Goal: Communication & Community: Connect with others

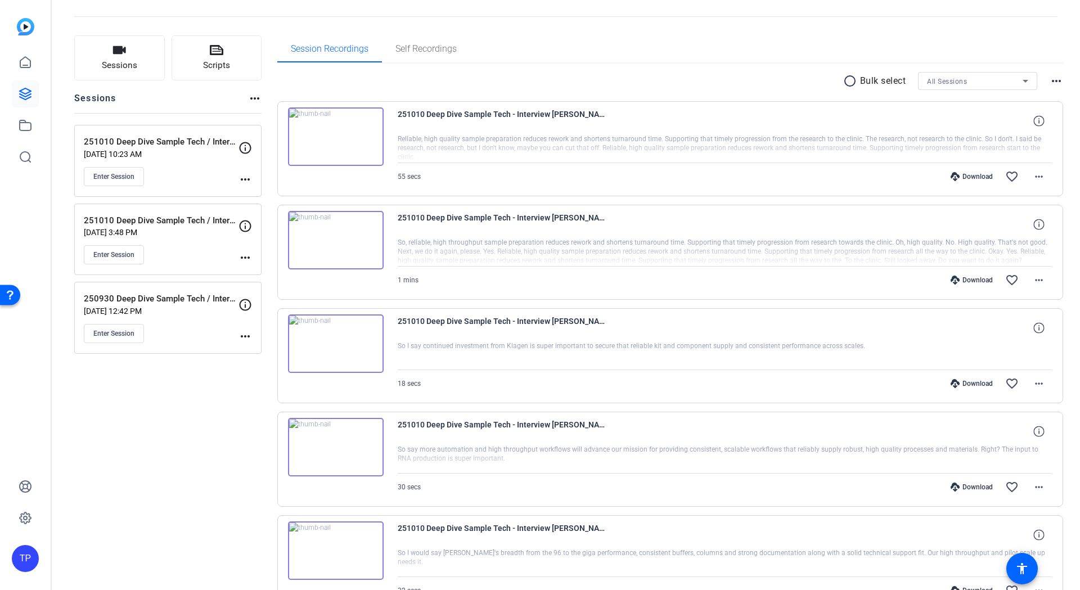
scroll to position [56, 0]
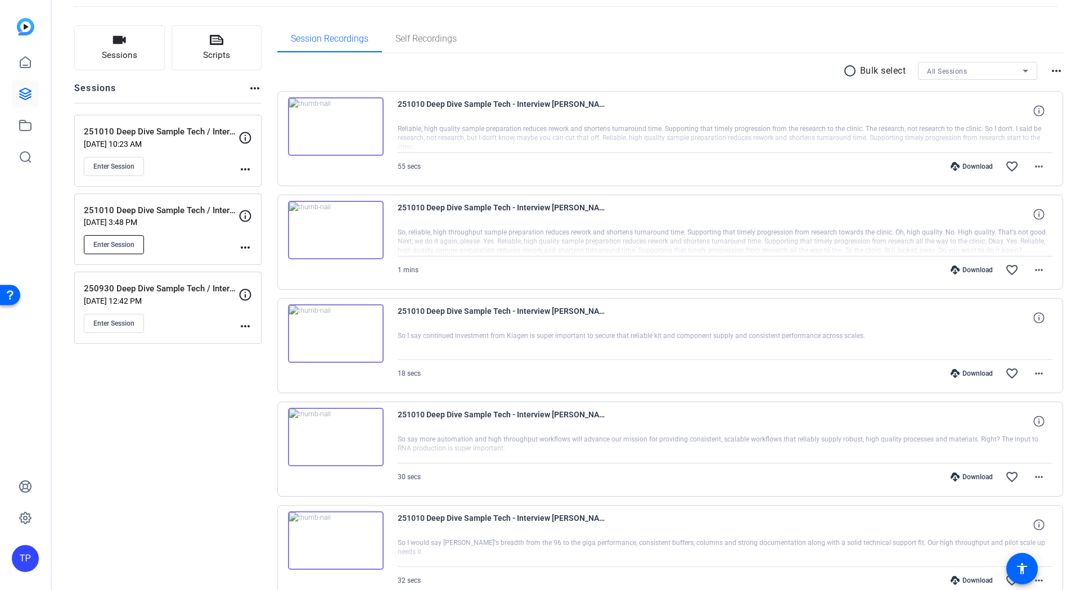
click at [110, 243] on span "Enter Session" at bounding box center [113, 244] width 41 height 9
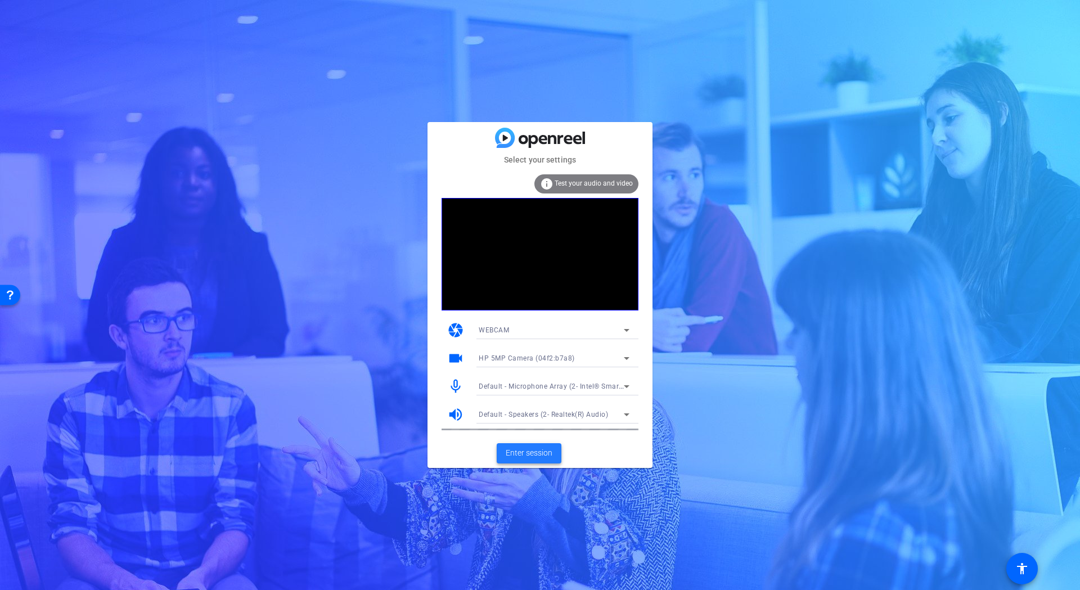
click at [538, 444] on span at bounding box center [529, 453] width 65 height 27
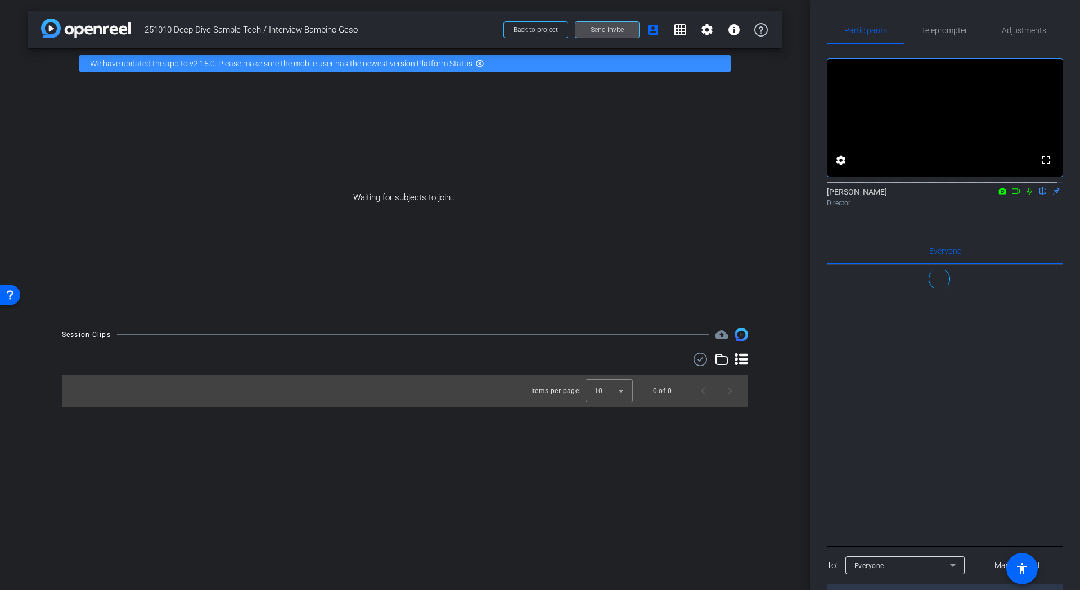
click at [610, 34] on span "Send invite" at bounding box center [607, 29] width 33 height 9
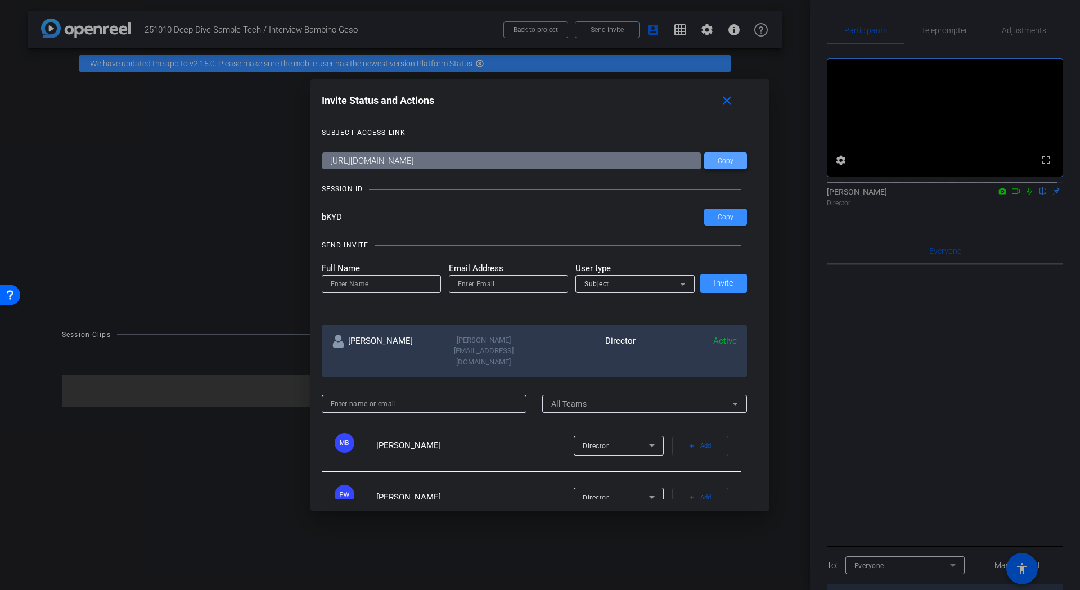
click at [724, 166] on span at bounding box center [725, 160] width 43 height 27
